Goal: Information Seeking & Learning: Learn about a topic

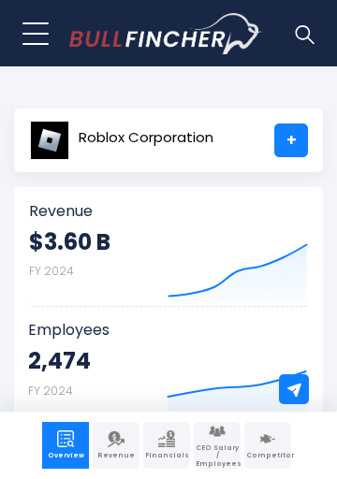
click at [289, 142] on link "+" at bounding box center [291, 140] width 34 height 34
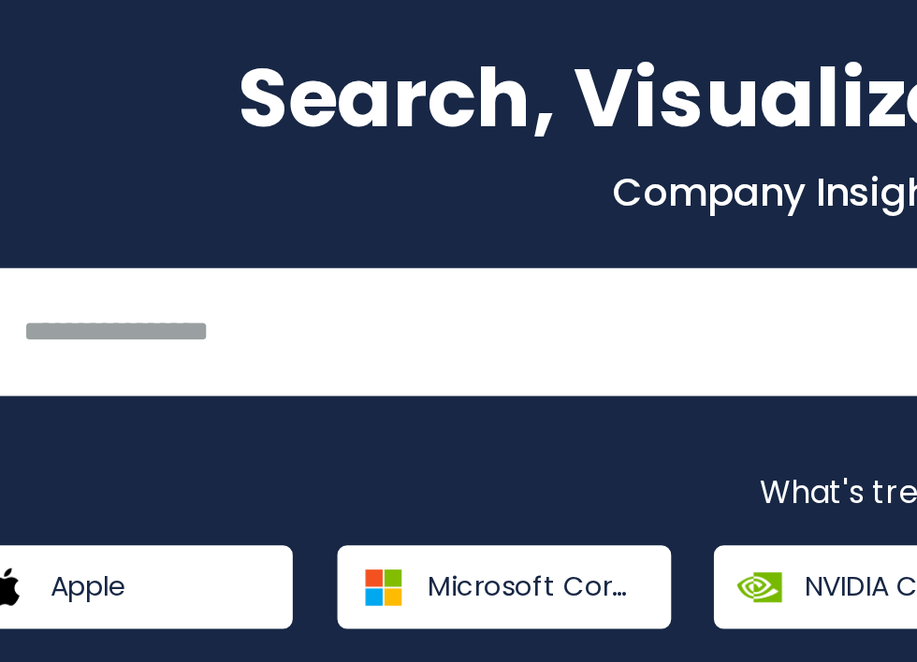
scroll to position [132, 34]
type input "******"
click at [859, 280] on button at bounding box center [871, 292] width 24 height 24
click at [98, 360] on p "What's trending" at bounding box center [458, 370] width 889 height 20
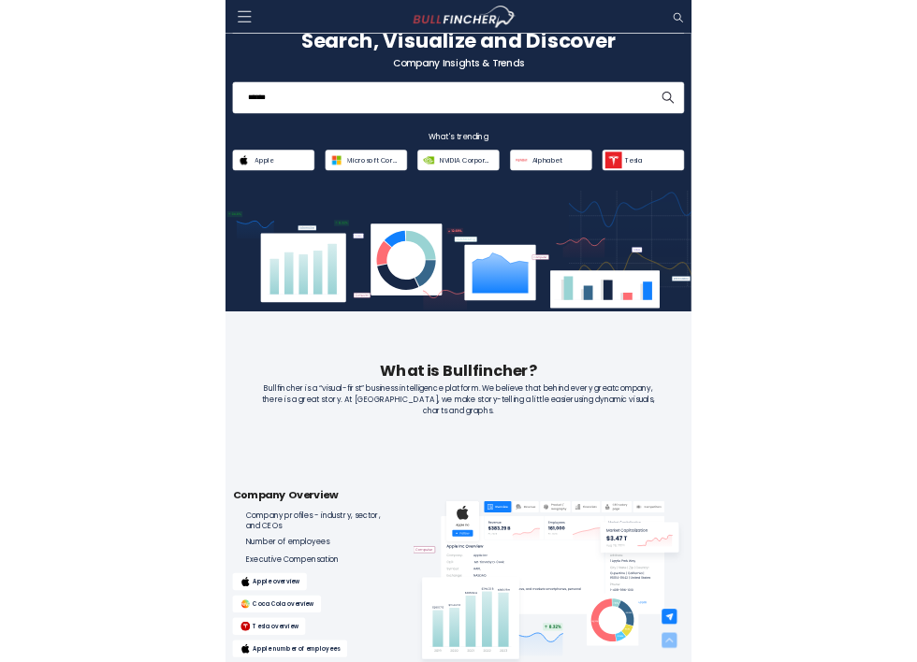
scroll to position [0, 0]
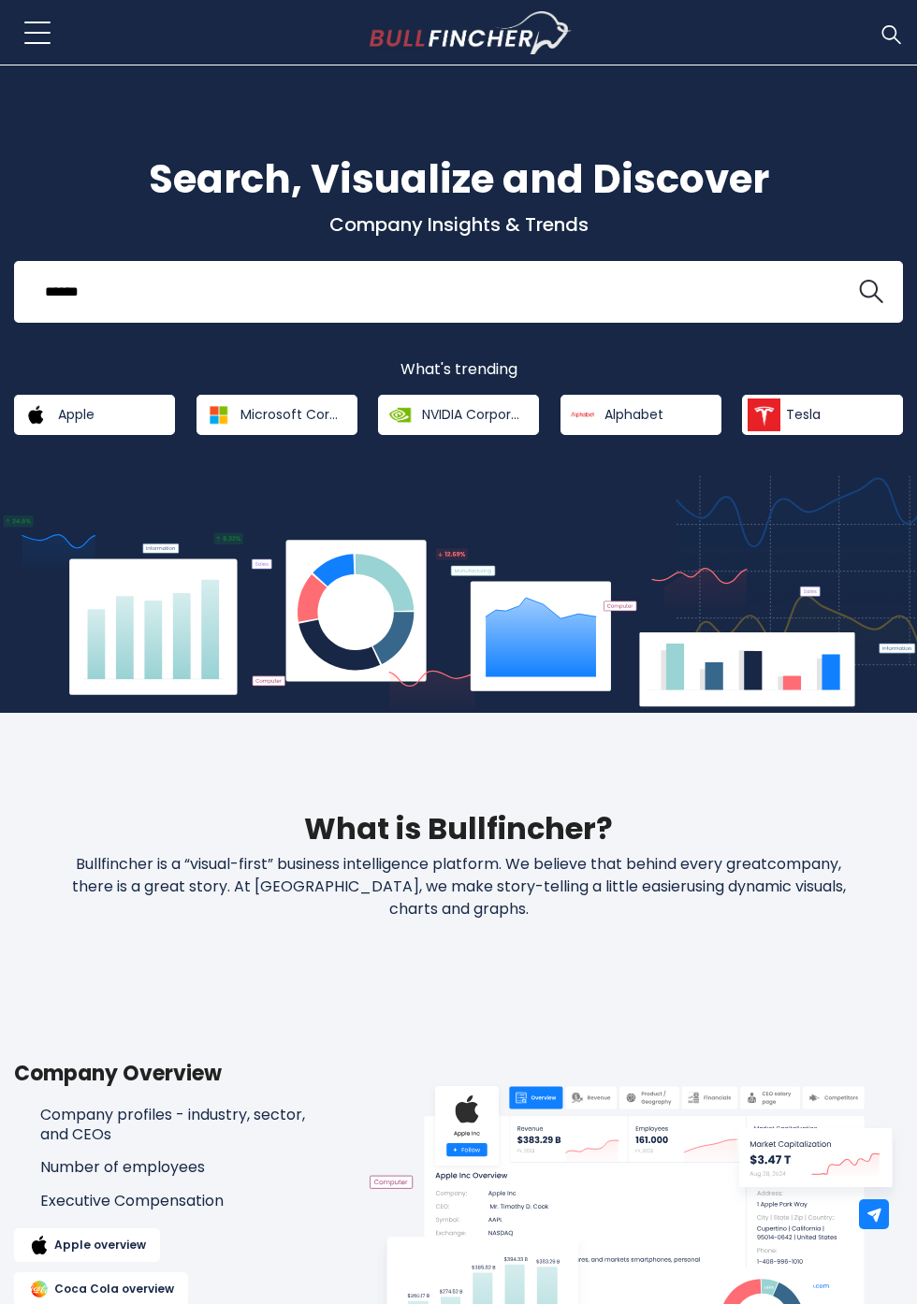
click at [219, 291] on input "******" at bounding box center [435, 291] width 803 height 35
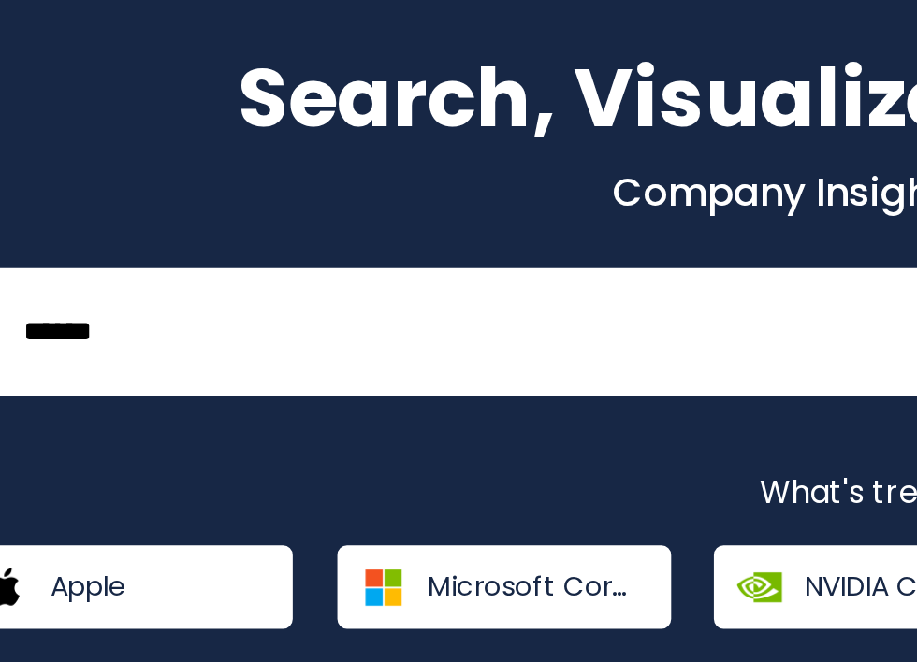
scroll to position [132, 34]
click at [859, 280] on button at bounding box center [871, 292] width 24 height 24
click at [198, 366] on p "What's trending" at bounding box center [458, 370] width 889 height 20
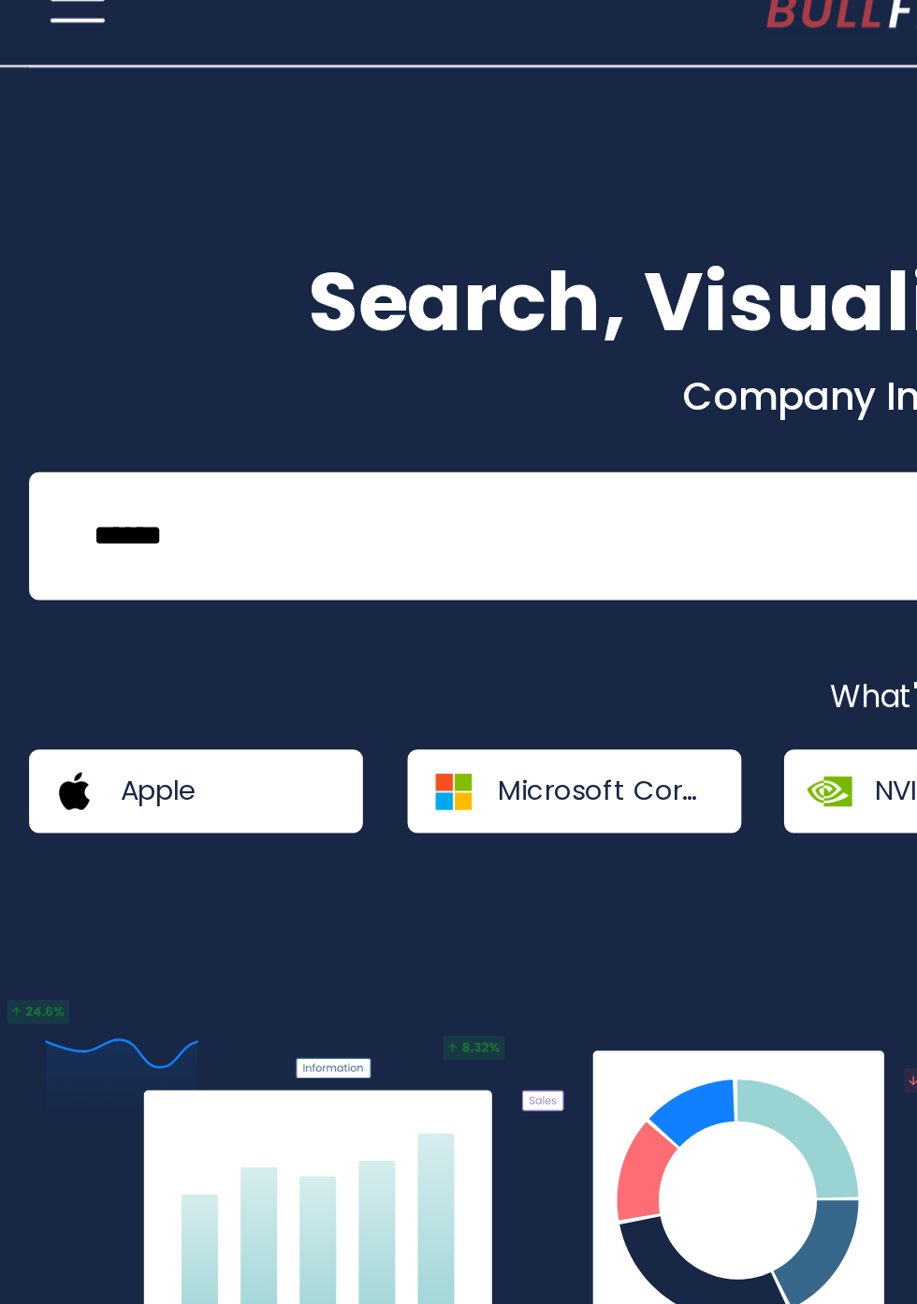
scroll to position [33, 0]
click at [80, 409] on span "Apple" at bounding box center [76, 414] width 36 height 17
